Goal: Navigation & Orientation: Find specific page/section

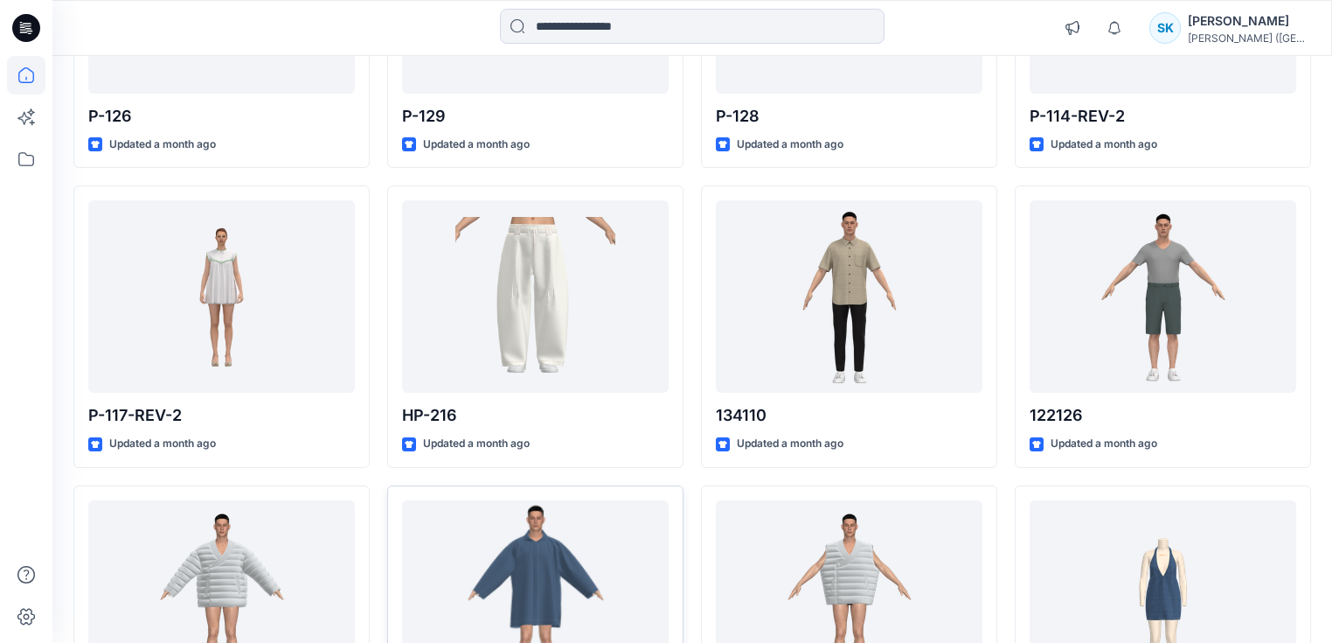
scroll to position [2920, 0]
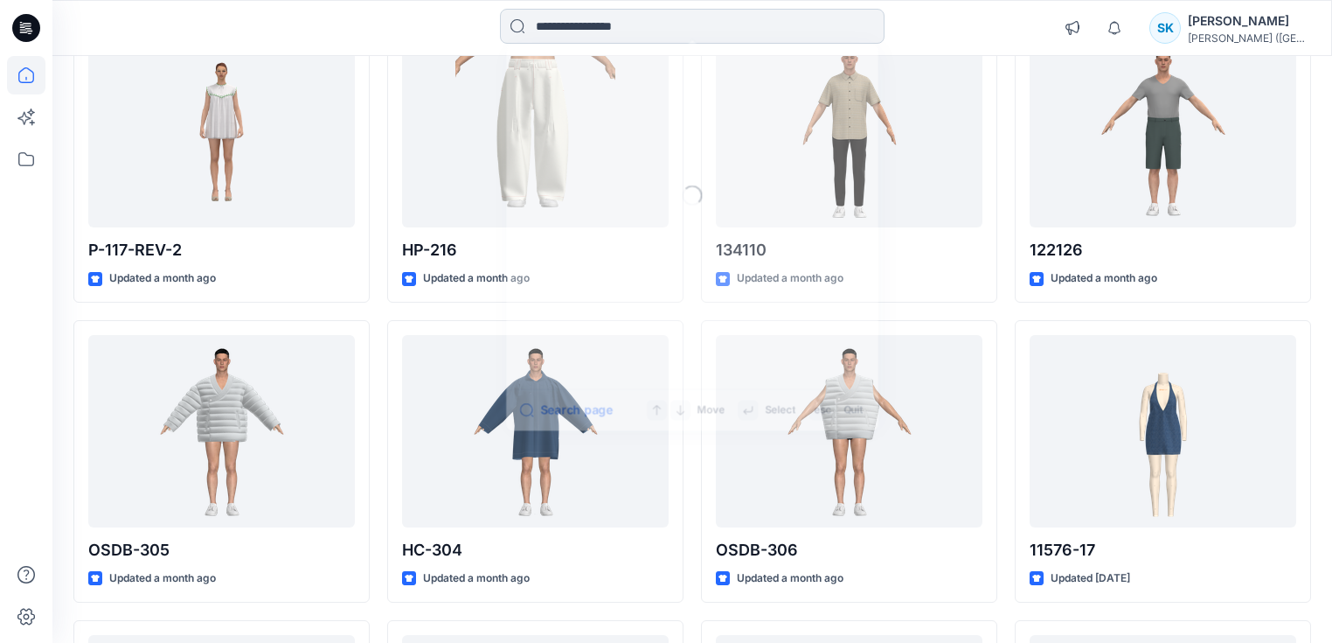
click at [660, 24] on input at bounding box center [692, 26] width 385 height 35
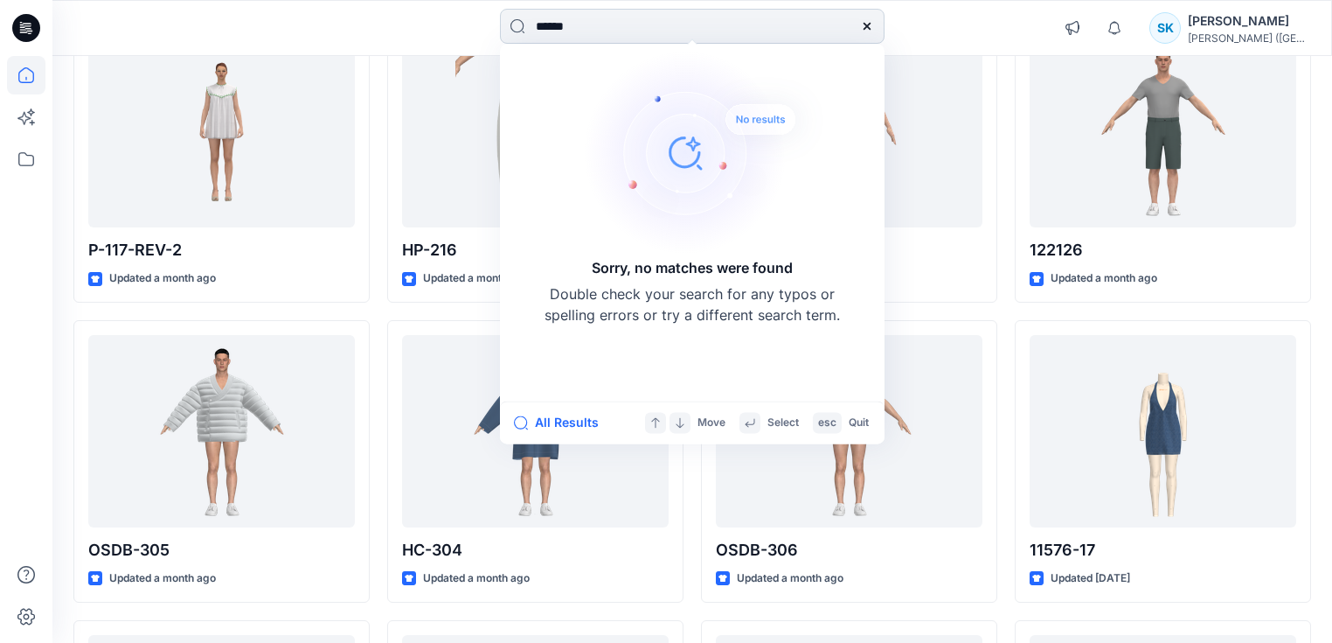
click at [553, 25] on input "******" at bounding box center [692, 26] width 385 height 35
type input "*******"
drag, startPoint x: 586, startPoint y: 27, endPoint x: 574, endPoint y: 24, distance: 12.5
click at [574, 24] on input "*******" at bounding box center [692, 26] width 385 height 35
click at [383, 12] on div "******* Sorry, no matches were found Double check your search for any typos or …" at bounding box center [692, 28] width 640 height 38
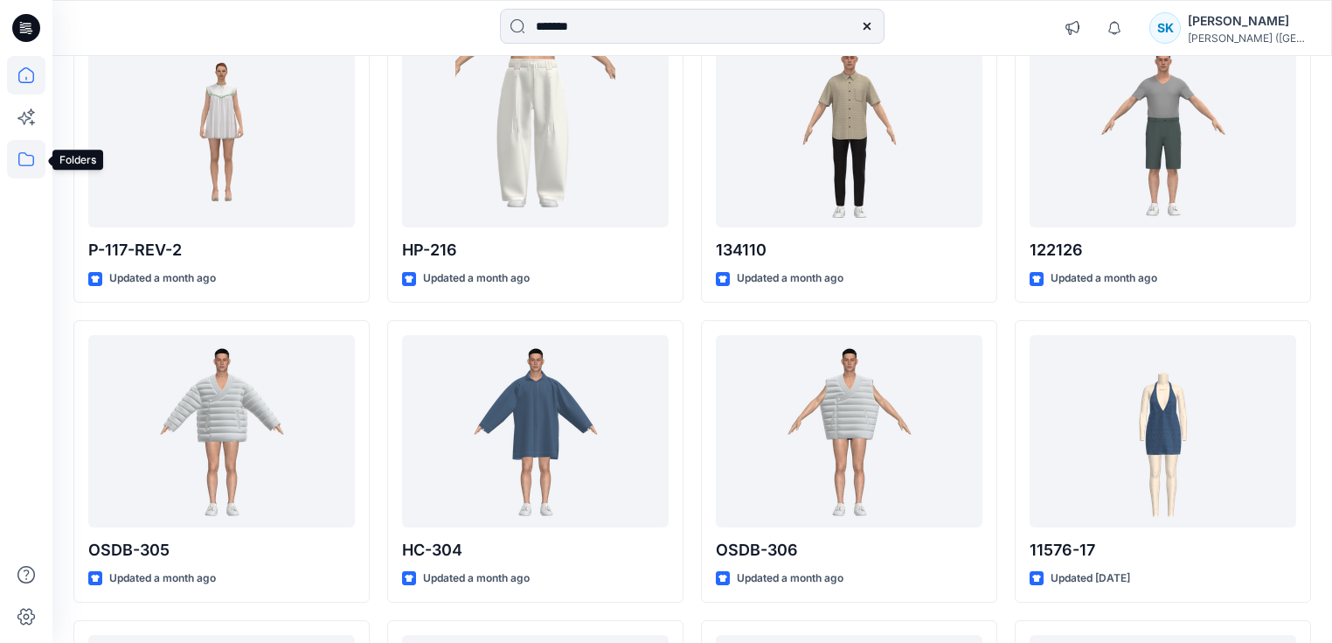
click at [24, 158] on icon at bounding box center [26, 159] width 38 height 38
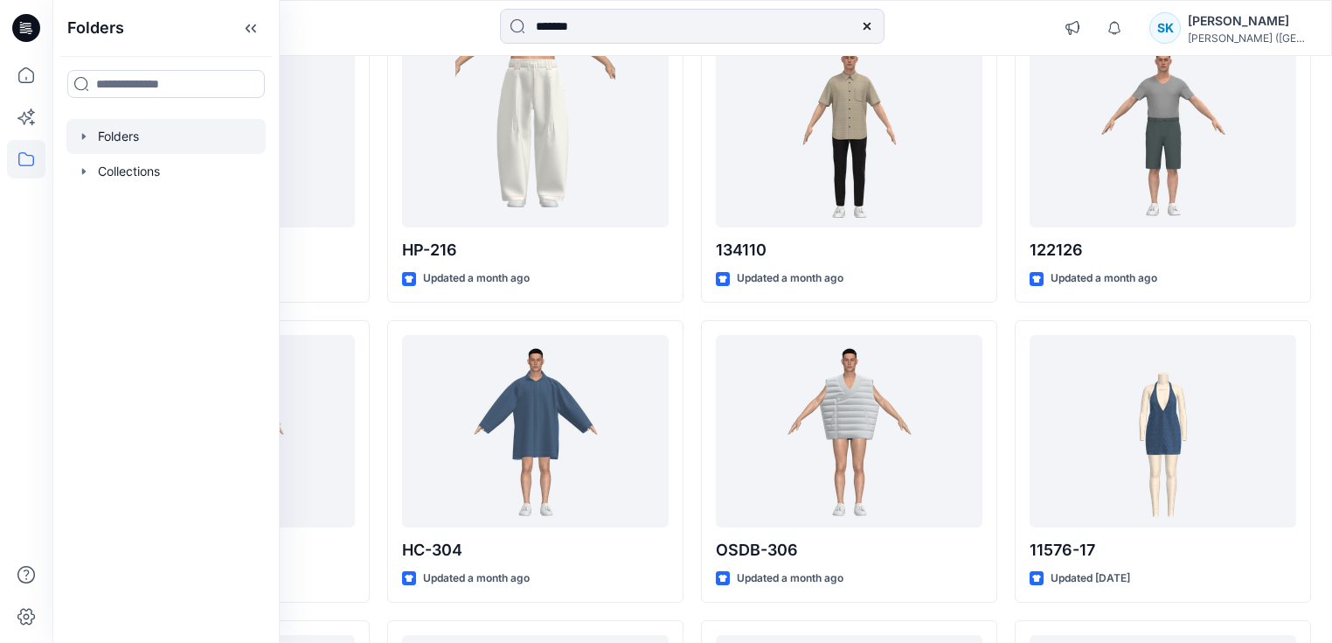
click at [94, 139] on div at bounding box center [165, 136] width 199 height 35
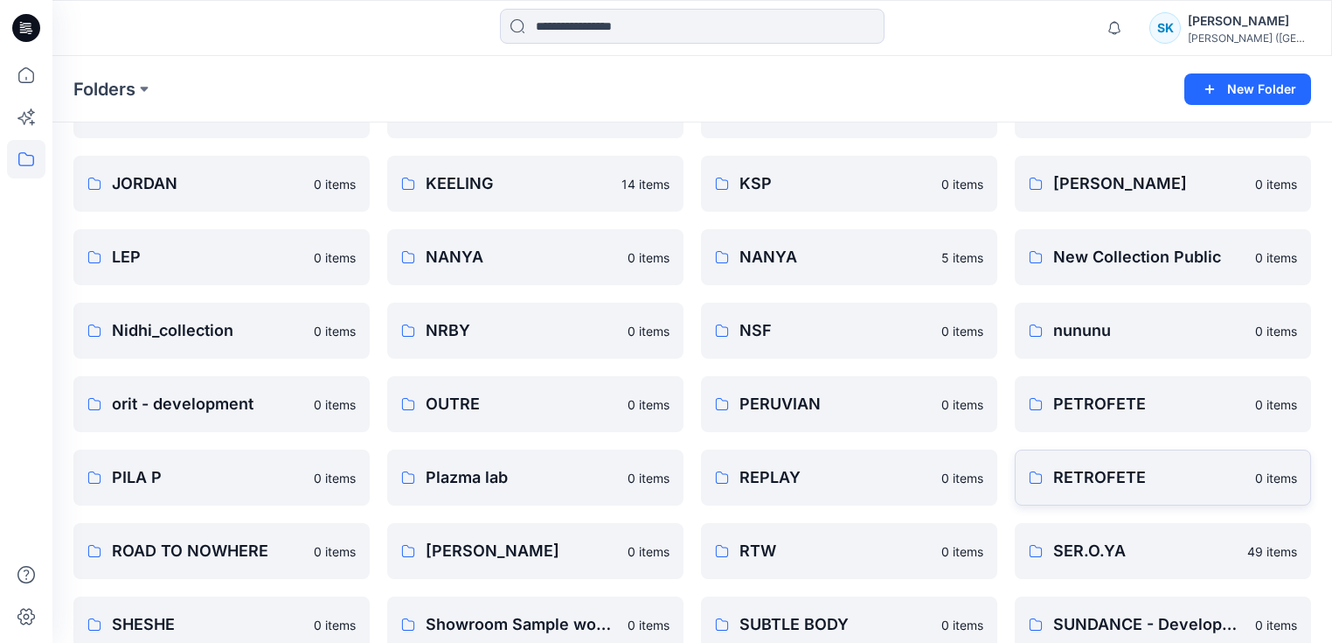
scroll to position [630, 0]
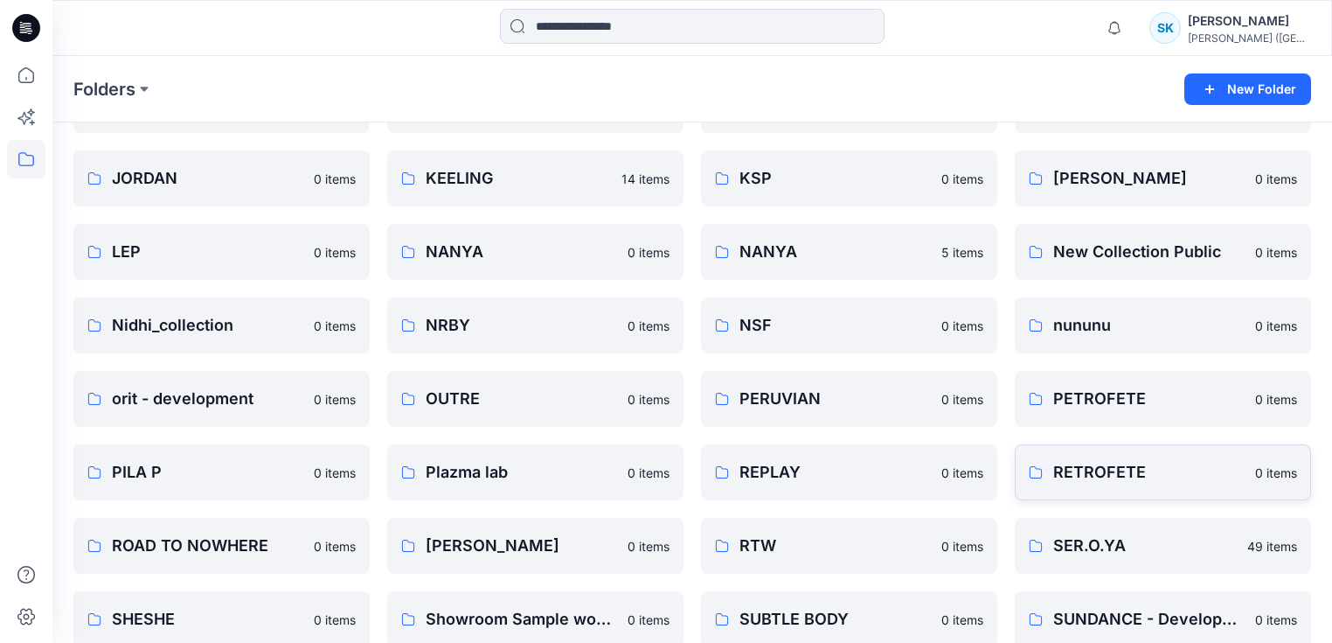
click at [1112, 475] on p "RETROFETE" at bounding box center [1149, 472] width 191 height 24
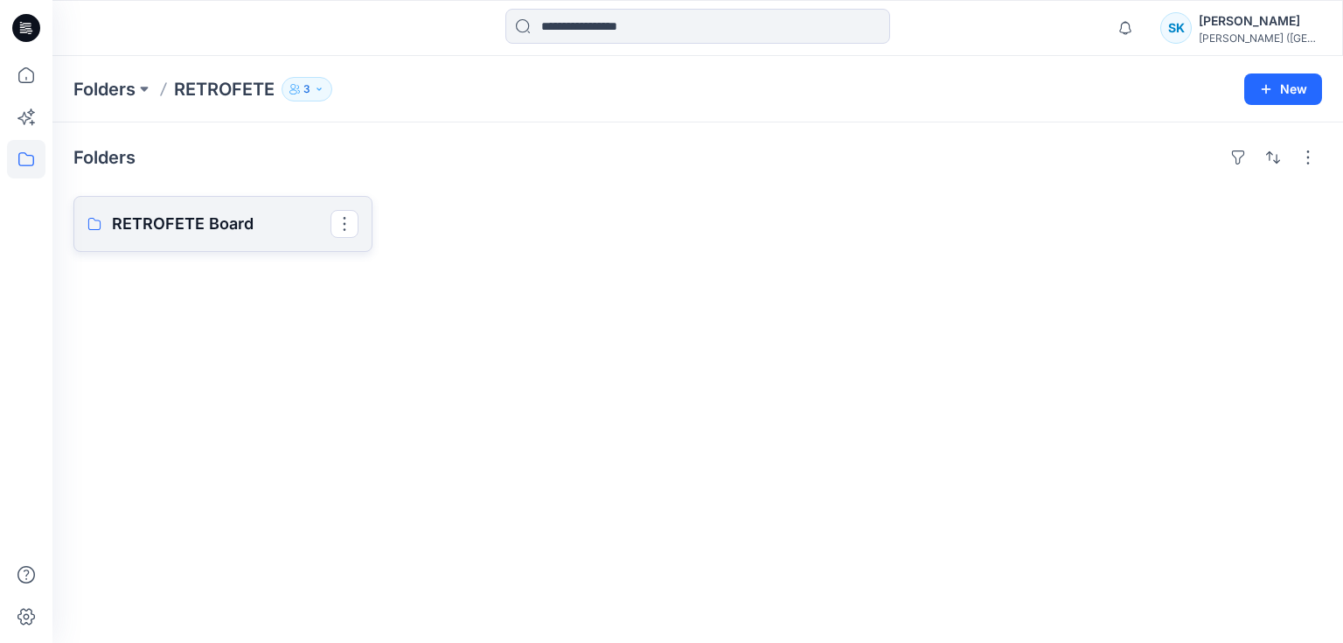
click at [161, 220] on p "RETROFETE Board" at bounding box center [221, 224] width 219 height 24
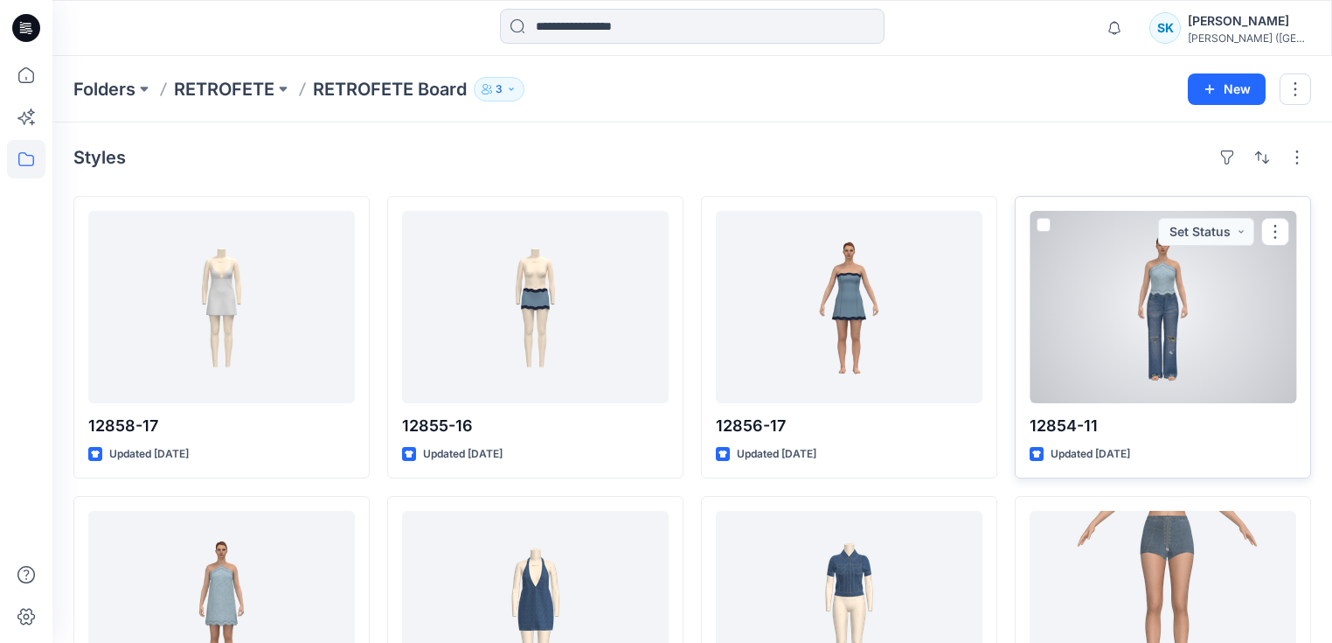
click at [1148, 344] on div at bounding box center [1163, 307] width 267 height 192
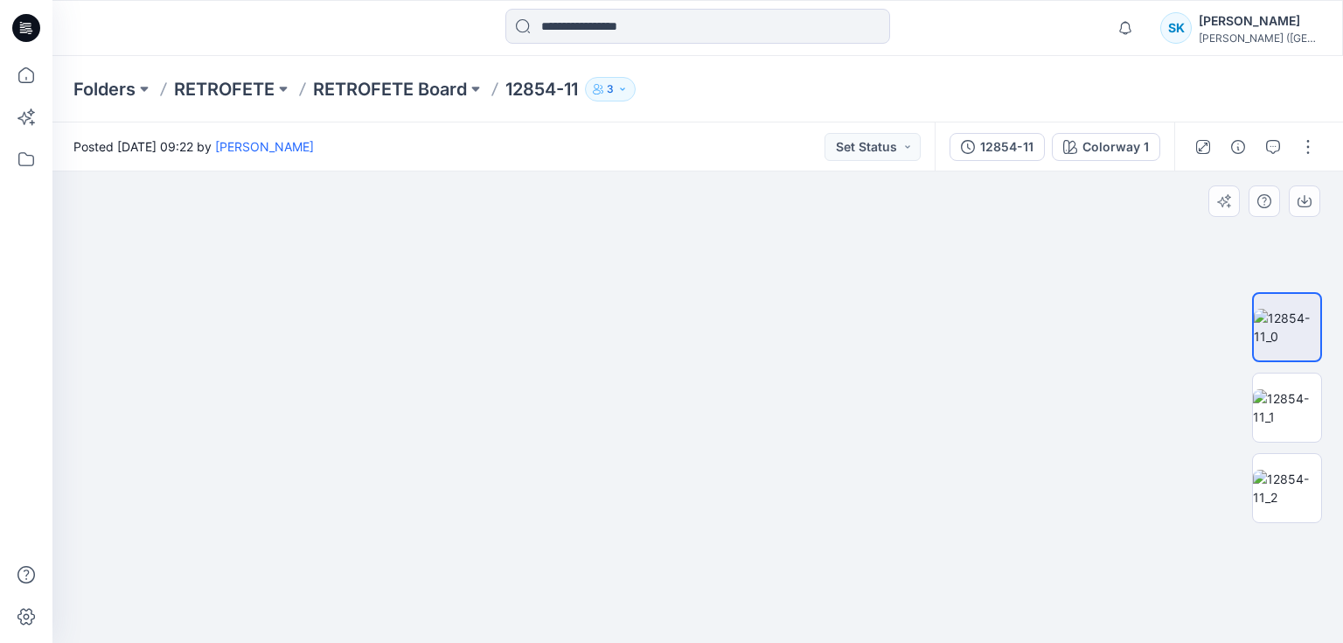
drag, startPoint x: 703, startPoint y: 451, endPoint x: 706, endPoint y: 395, distance: 56.1
click at [678, 232] on img at bounding box center [698, 5] width 1172 height 1276
drag, startPoint x: 710, startPoint y: 437, endPoint x: 713, endPoint y: 241, distance: 195.9
drag, startPoint x: 685, startPoint y: 437, endPoint x: 692, endPoint y: 350, distance: 87.6
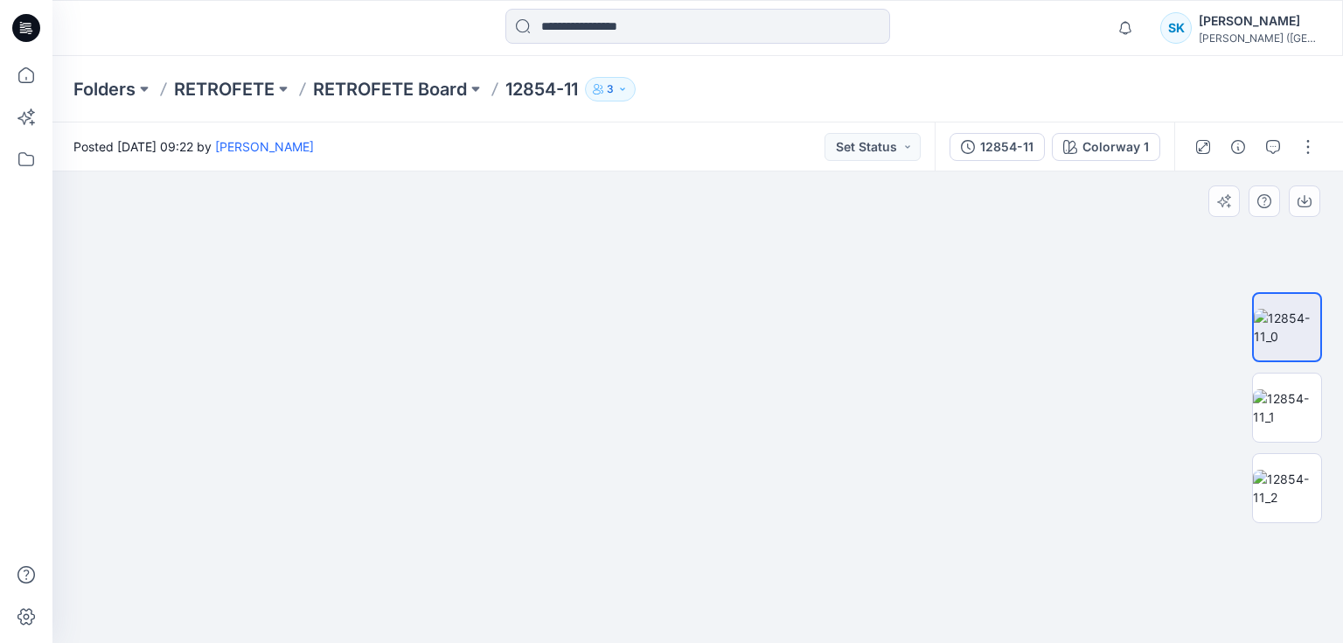
drag, startPoint x: 692, startPoint y: 350, endPoint x: 688, endPoint y: 292, distance: 57.8
drag, startPoint x: 684, startPoint y: 289, endPoint x: 674, endPoint y: 375, distance: 87.1
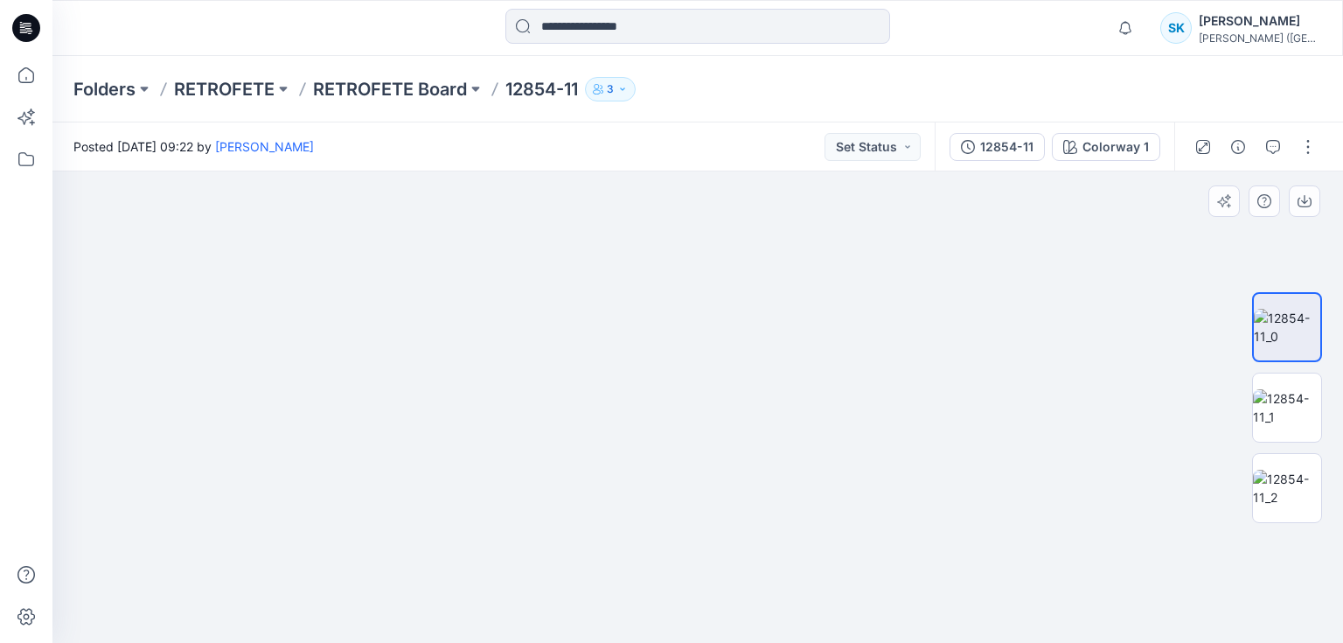
drag, startPoint x: 671, startPoint y: 339, endPoint x: 671, endPoint y: 360, distance: 21.0
drag, startPoint x: 624, startPoint y: 329, endPoint x: 634, endPoint y: 543, distance: 214.4
drag, startPoint x: 665, startPoint y: 377, endPoint x: 659, endPoint y: 546, distance: 168.9
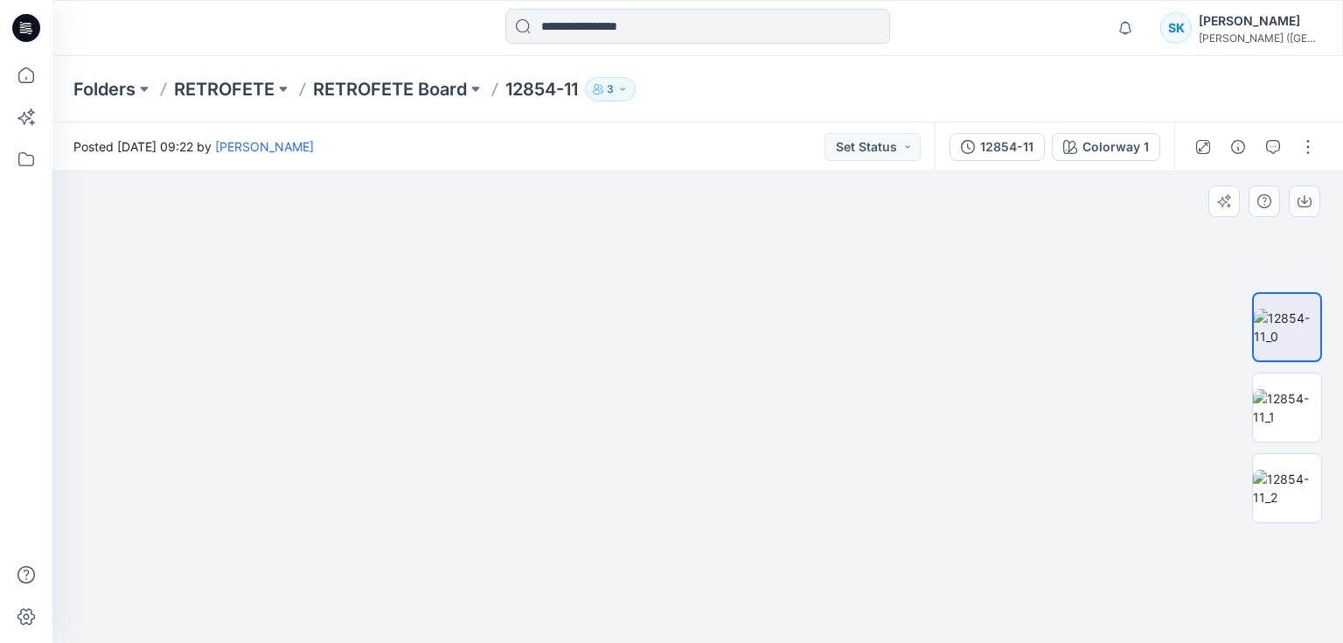
click at [659, 545] on img at bounding box center [698, 66] width 1172 height 1154
drag, startPoint x: 655, startPoint y: 420, endPoint x: 652, endPoint y: 531, distance: 111.1
click at [652, 531] on img at bounding box center [698, 131] width 1172 height 1023
drag, startPoint x: 664, startPoint y: 386, endPoint x: 644, endPoint y: 564, distance: 178.6
click at [644, 564] on img at bounding box center [698, 219] width 1172 height 846
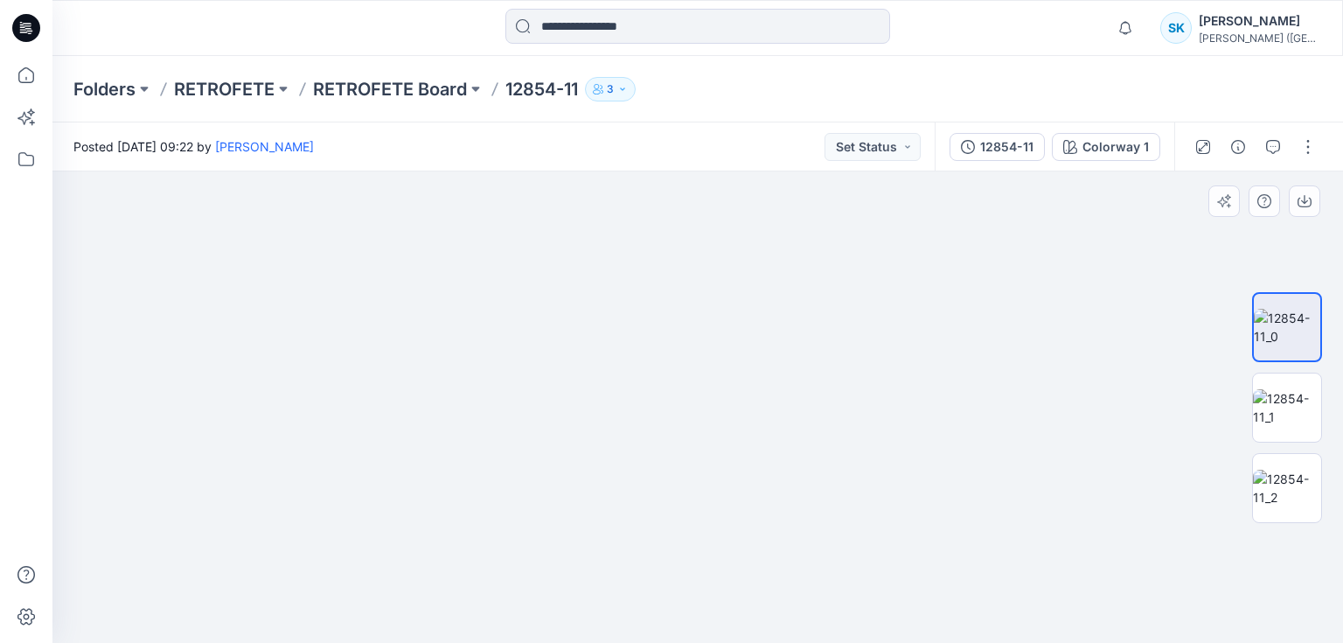
drag, startPoint x: 656, startPoint y: 430, endPoint x: 658, endPoint y: 514, distance: 84.0
click at [658, 514] on img at bounding box center [698, 219] width 1172 height 845
click at [215, 87] on p "RETROFETE" at bounding box center [224, 89] width 101 height 24
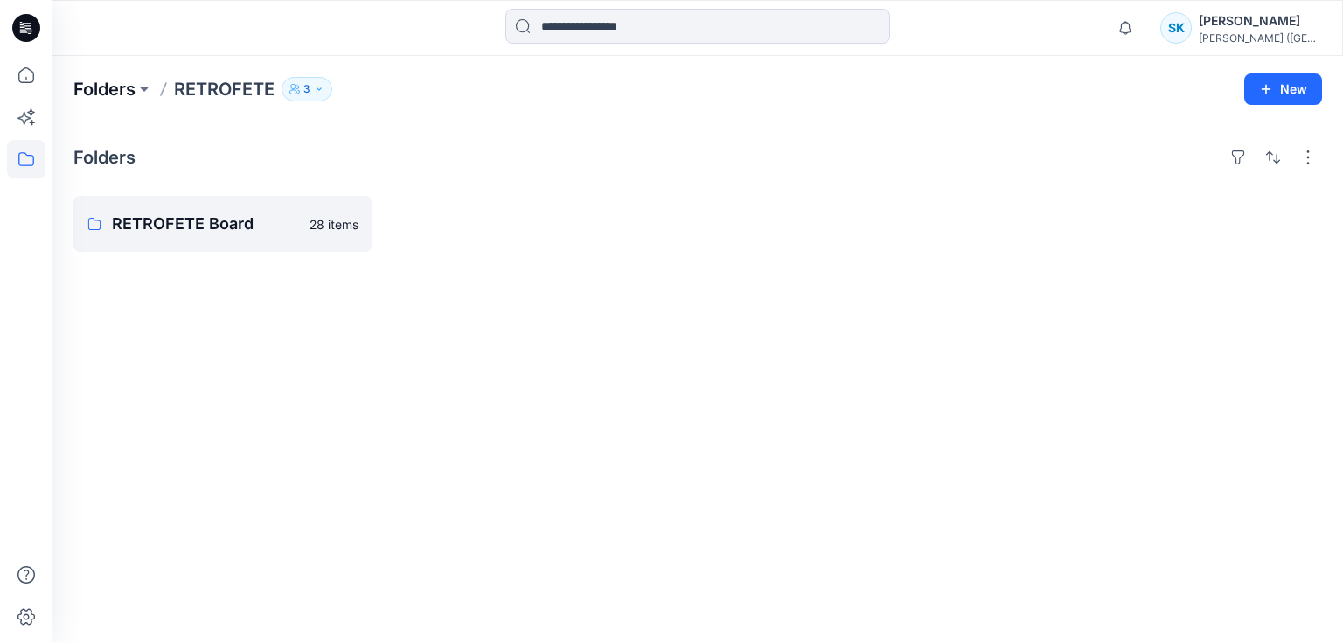
click at [111, 80] on p "Folders" at bounding box center [104, 89] width 62 height 24
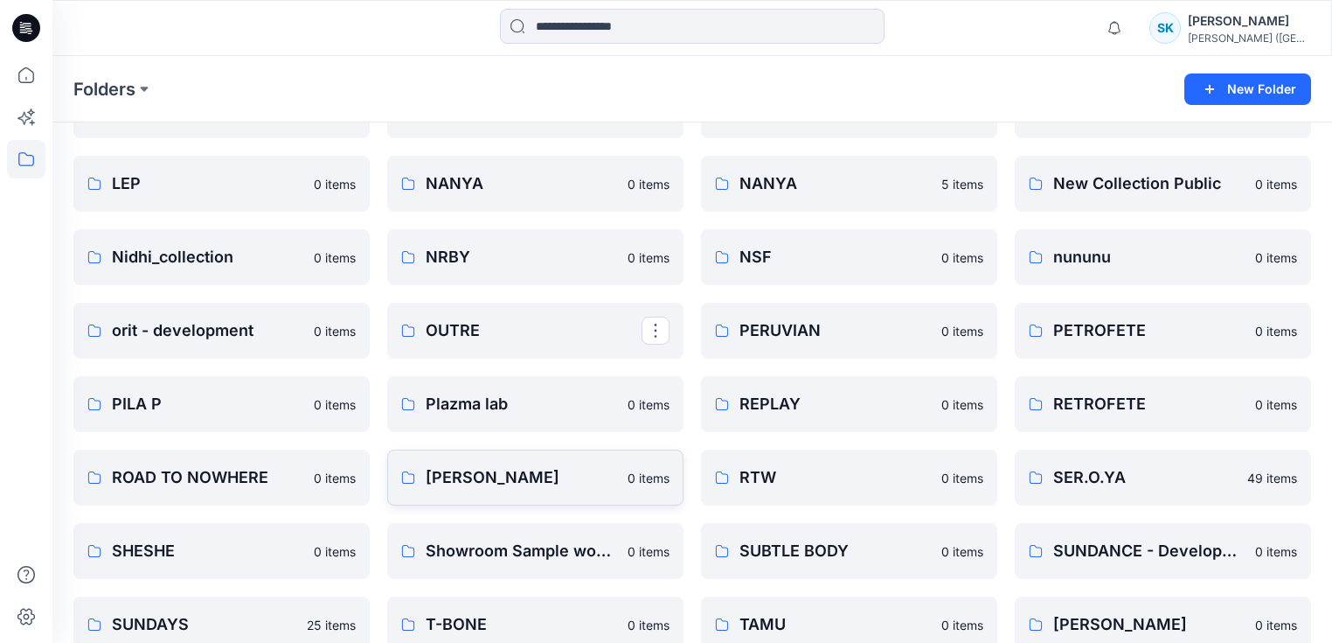
scroll to position [699, 0]
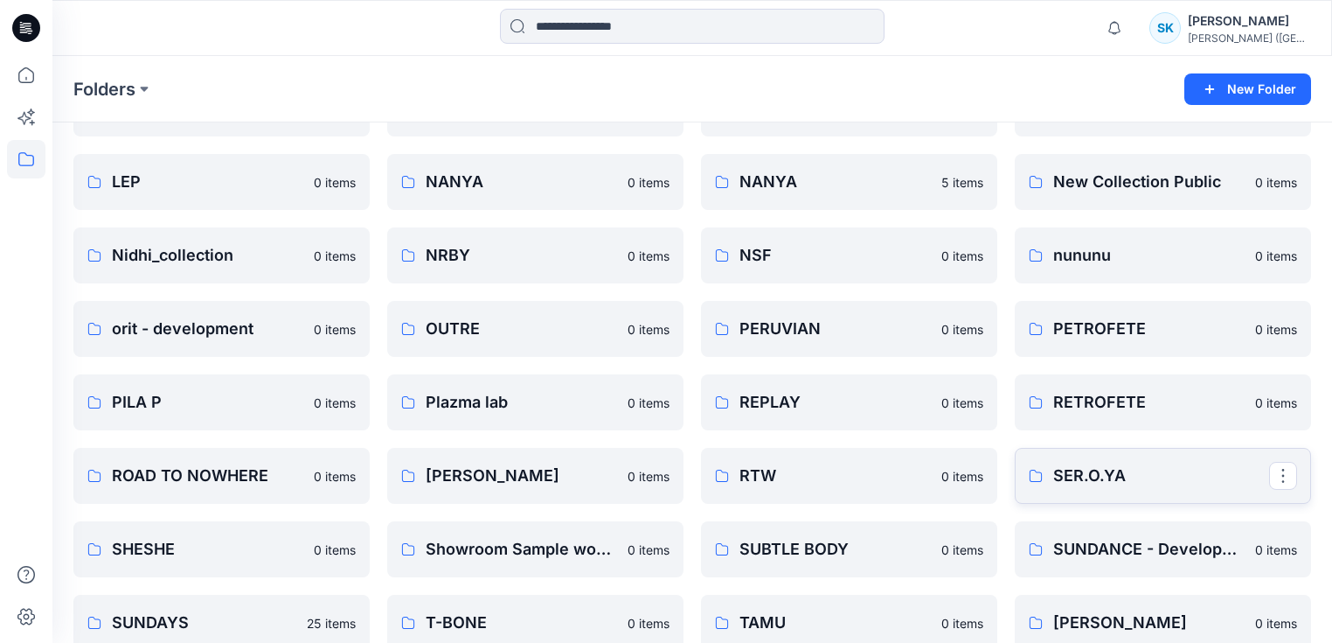
click at [1096, 477] on p "SER.O.YA" at bounding box center [1162, 475] width 216 height 24
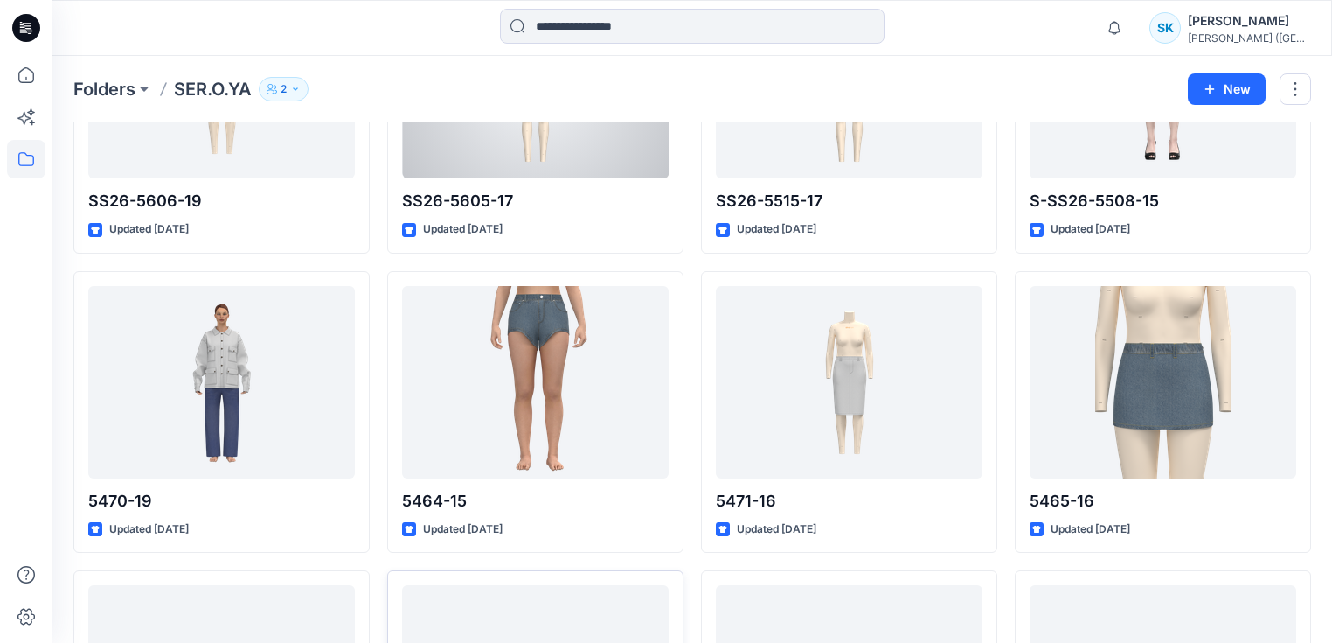
scroll to position [2312, 0]
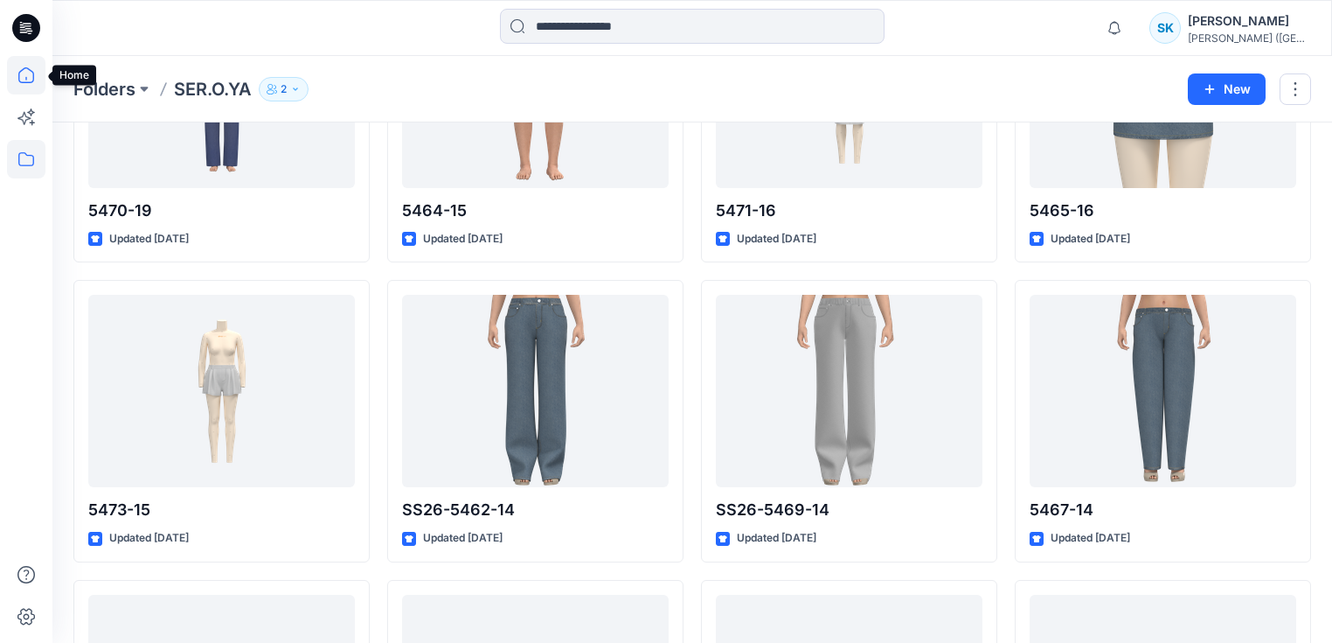
click at [24, 80] on icon at bounding box center [26, 75] width 38 height 38
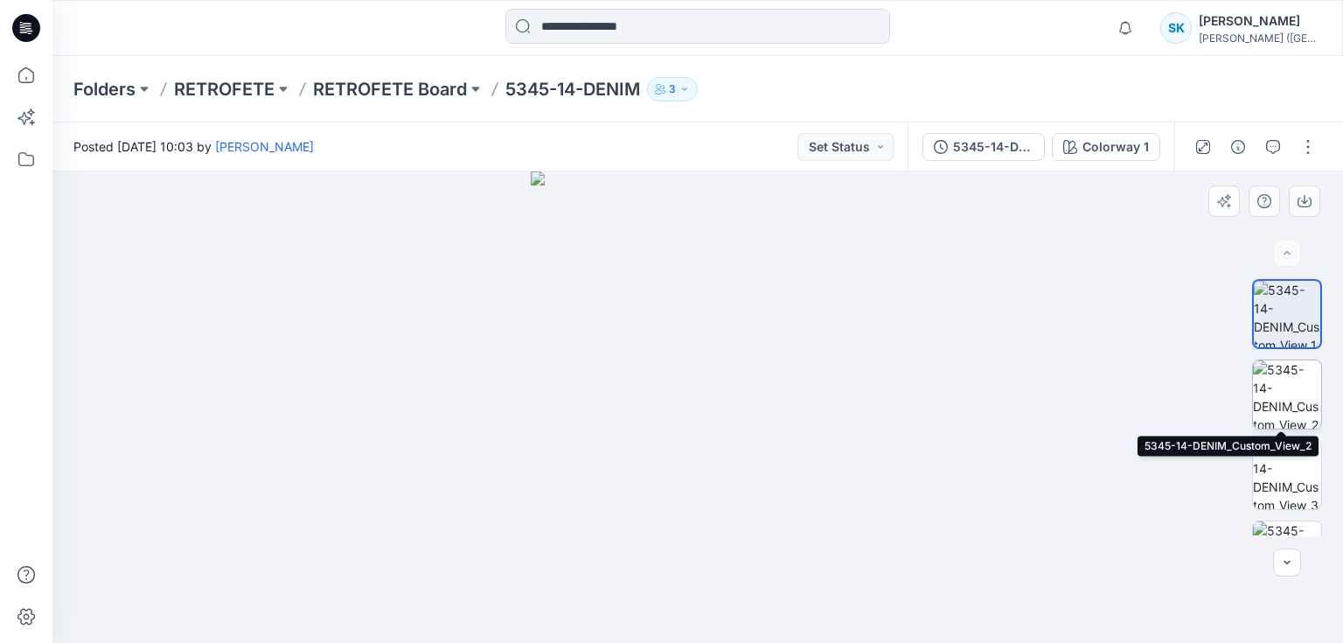
click at [1290, 390] on img at bounding box center [1287, 394] width 68 height 68
